Goal: Communication & Community: Share content

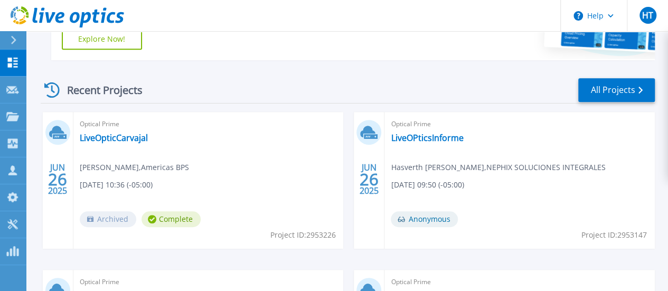
scroll to position [266, 0]
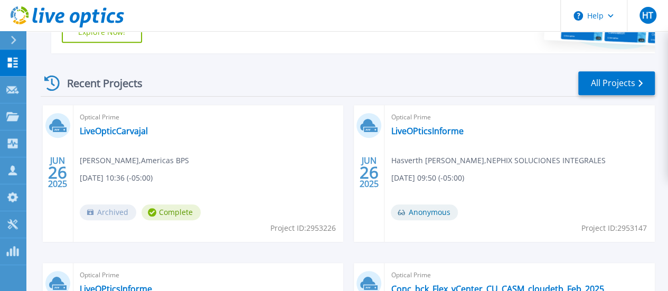
click at [177, 135] on div "Optical Prime LiveOpticCarvajal Pedro Vargas , Americas BPS 06/26/2025, 10:36 (…" at bounding box center [208, 173] width 270 height 137
click at [90, 129] on link "LiveOpticCarvajal" at bounding box center [114, 131] width 68 height 11
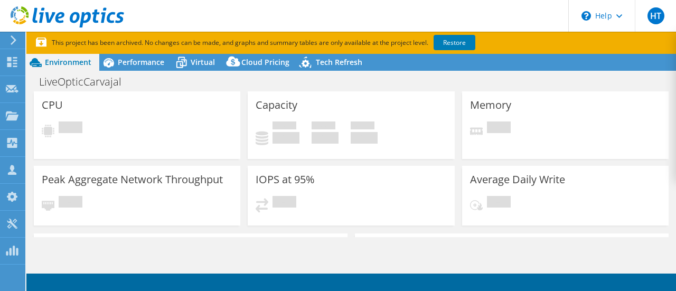
select select "USD"
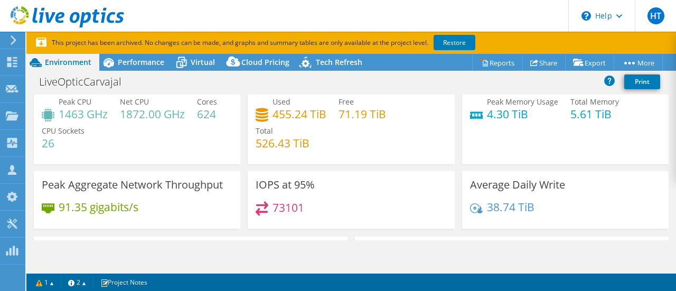
scroll to position [26, 0]
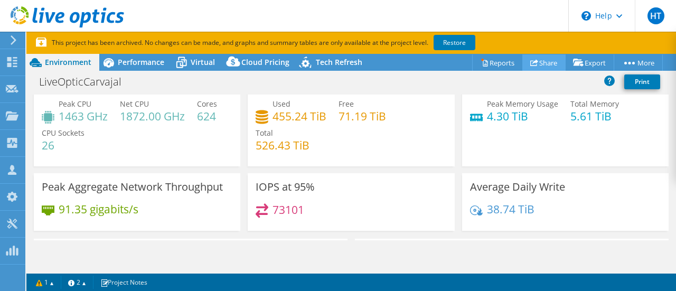
click at [548, 64] on link "Share" at bounding box center [543, 62] width 43 height 16
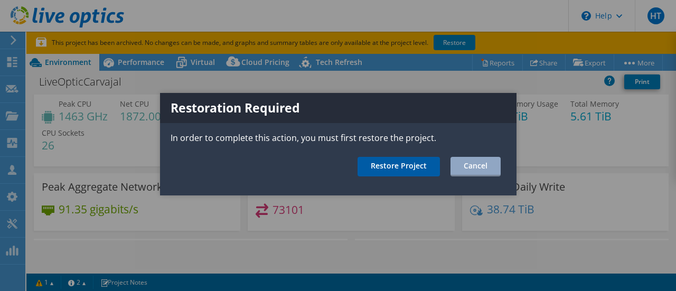
click at [379, 170] on link "Restore Project" at bounding box center [399, 167] width 82 height 20
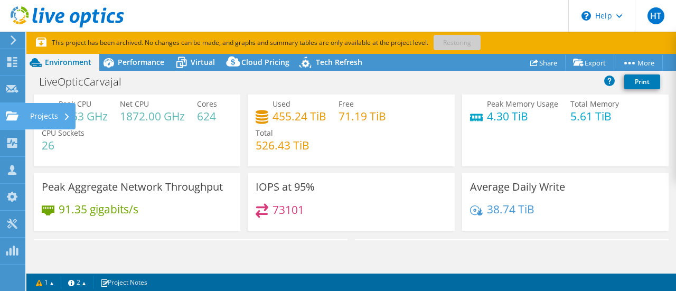
click at [72, 116] on div "Projects" at bounding box center [50, 116] width 51 height 26
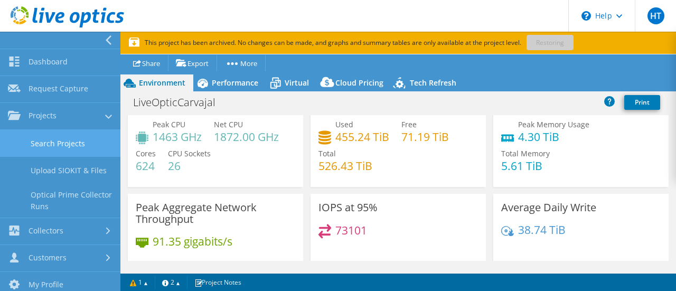
click at [73, 153] on link "Search Projects" at bounding box center [60, 143] width 120 height 27
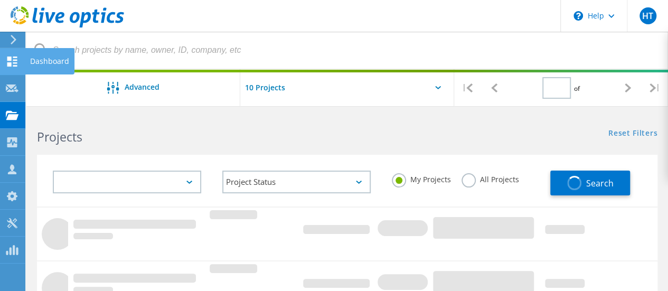
type input "1"
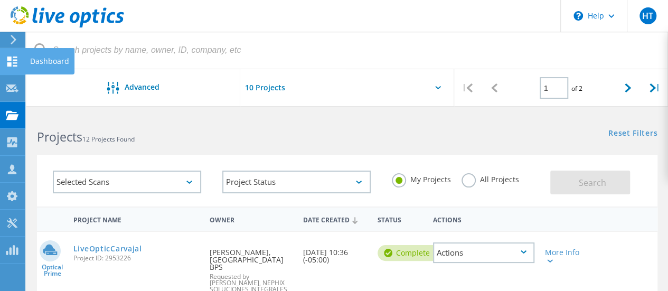
click at [50, 58] on div "Dashboard" at bounding box center [49, 61] width 39 height 7
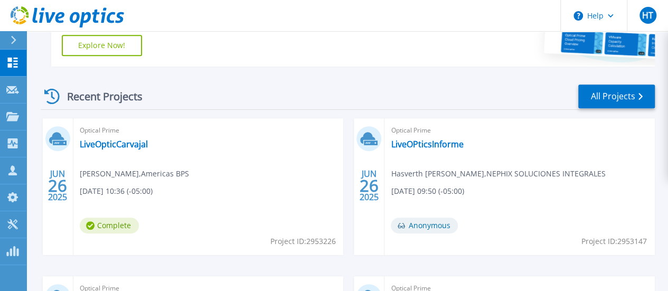
scroll to position [255, 0]
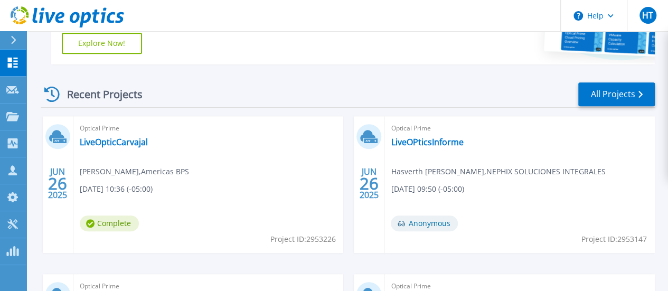
drag, startPoint x: 618, startPoint y: 132, endPoint x: 631, endPoint y: 142, distance: 16.2
click at [76, 175] on div "Optical Prime LiveOpticCarvajal Pedro Vargas , Americas BPS 06/26/2025, 10:36 (…" at bounding box center [208, 184] width 270 height 137
click at [54, 168] on div "JUN 26 2025" at bounding box center [58, 183] width 20 height 39
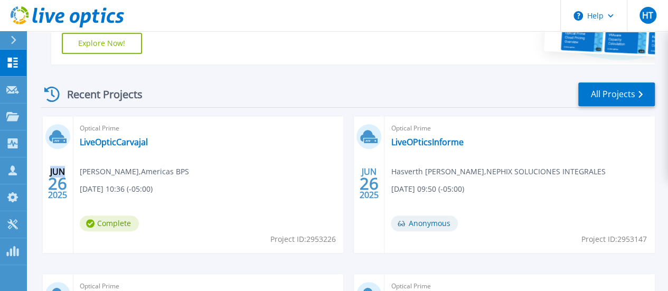
click at [54, 168] on div "JUN 26 2025" at bounding box center [58, 183] width 20 height 39
click at [116, 146] on link "LiveOpticCarvajal" at bounding box center [114, 142] width 68 height 11
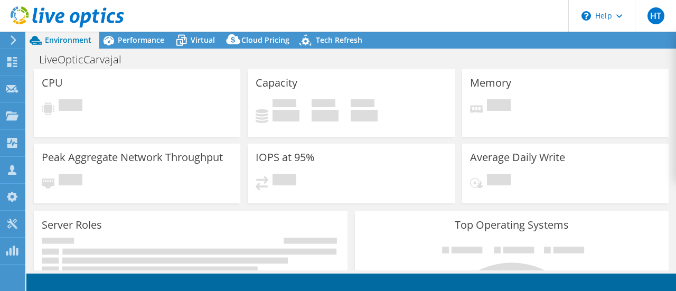
select select "USD"
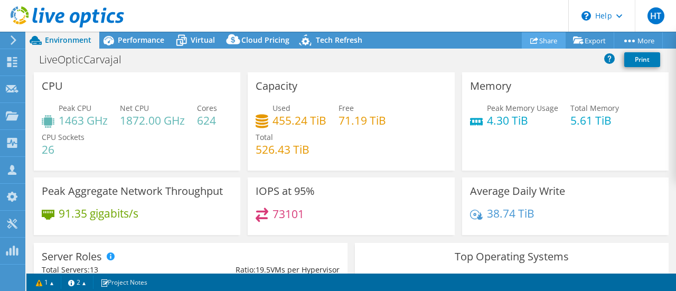
click at [547, 41] on link "Share" at bounding box center [544, 40] width 44 height 16
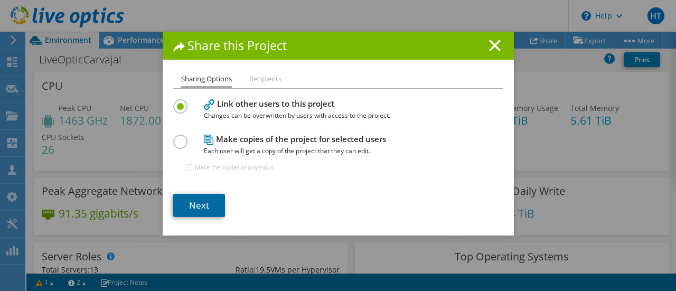
click at [209, 205] on link "Next" at bounding box center [199, 205] width 52 height 23
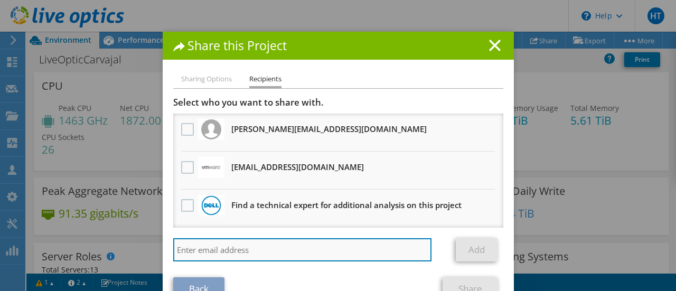
click at [276, 250] on input "search" at bounding box center [302, 249] width 259 height 23
type input "[EMAIL_ADDRESS][DOMAIN_NAME]"
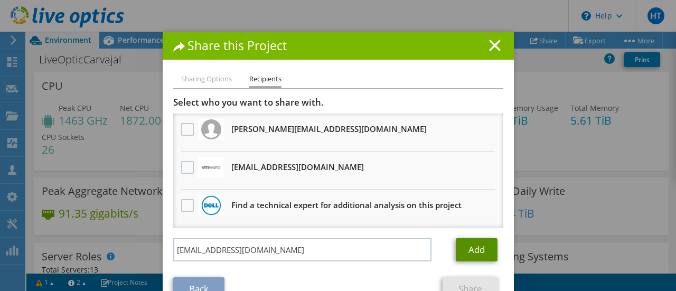
click at [486, 250] on link "Add" at bounding box center [477, 249] width 42 height 23
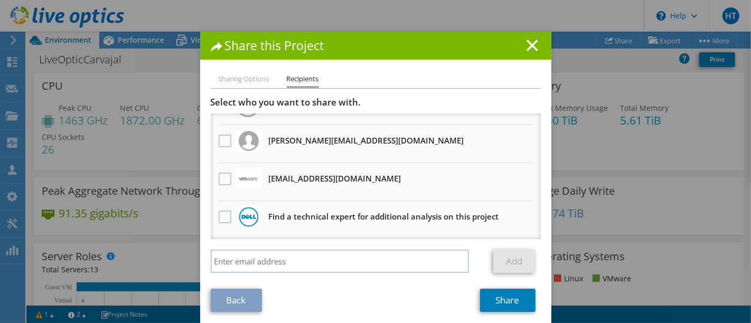
scroll to position [24, 0]
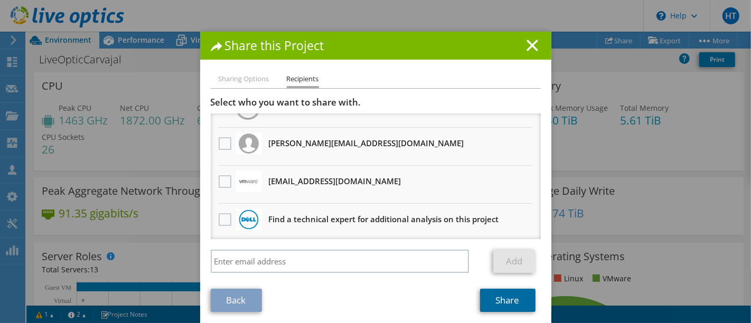
drag, startPoint x: 654, startPoint y: 0, endPoint x: 496, endPoint y: 298, distance: 336.9
click at [496, 290] on link "Share" at bounding box center [507, 300] width 55 height 23
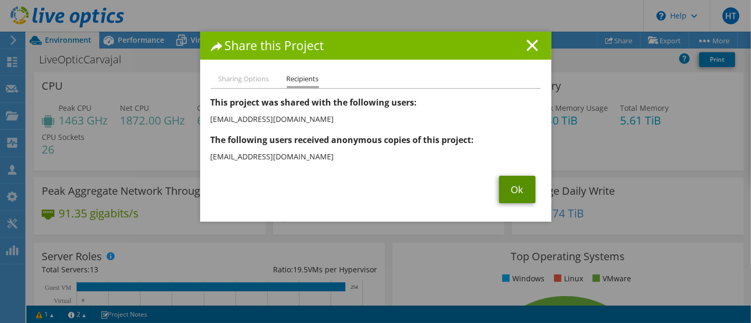
click at [516, 189] on link "Ok" at bounding box center [517, 189] width 36 height 27
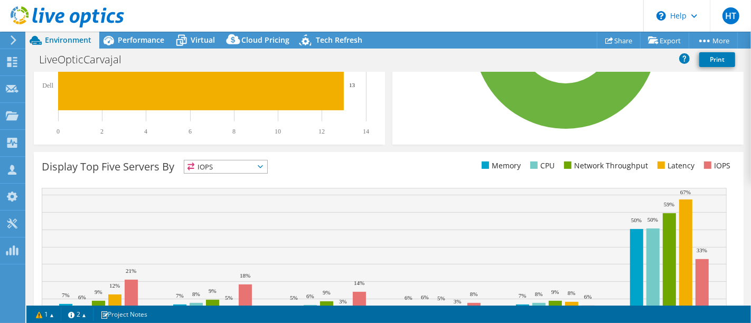
scroll to position [353, 0]
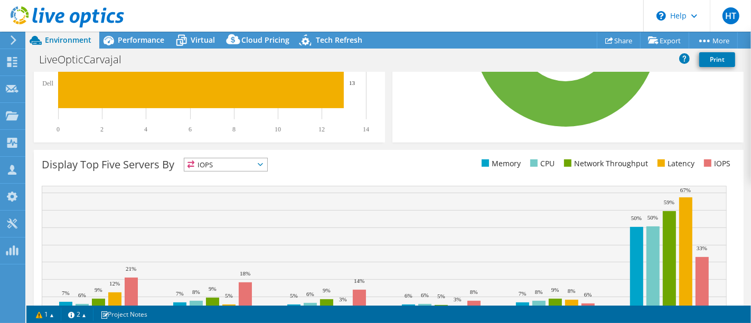
click at [597, 290] on rect at bounding box center [384, 250] width 685 height 128
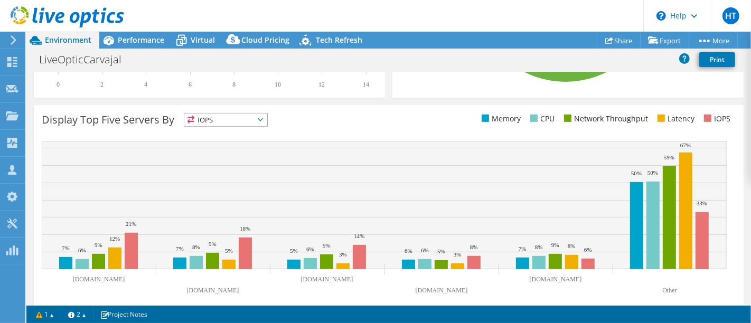
scroll to position [103, 0]
